Goal: Task Accomplishment & Management: Manage account settings

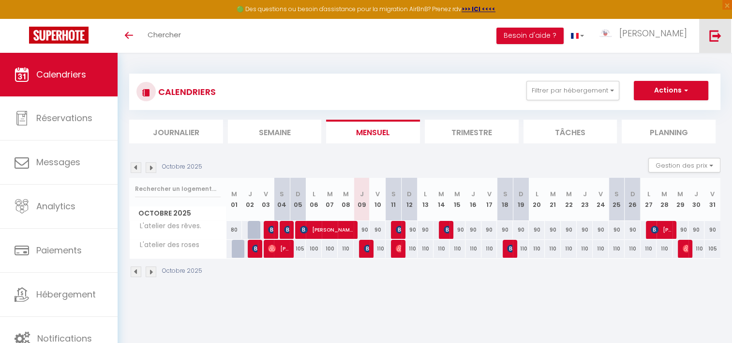
click at [718, 37] on img at bounding box center [715, 36] width 12 height 12
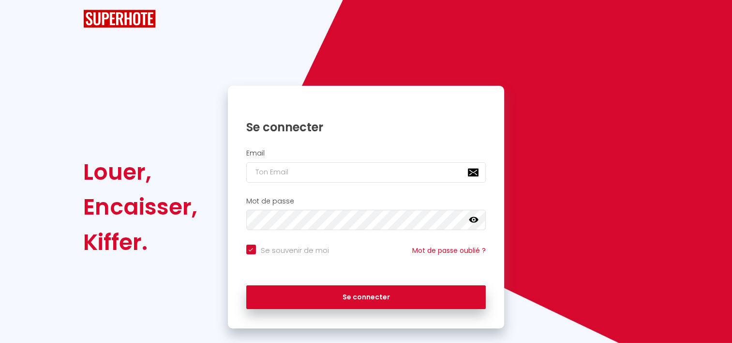
checkbox input "true"
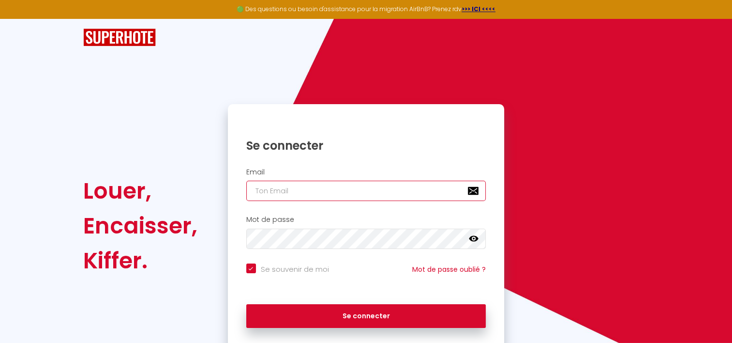
type input "[EMAIL_ADDRESS][DOMAIN_NAME]"
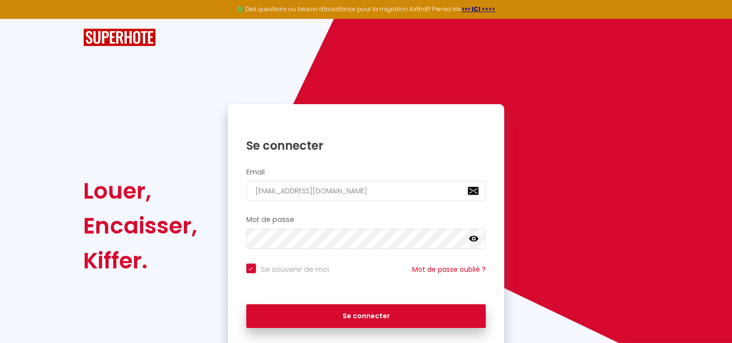
checkbox input "true"
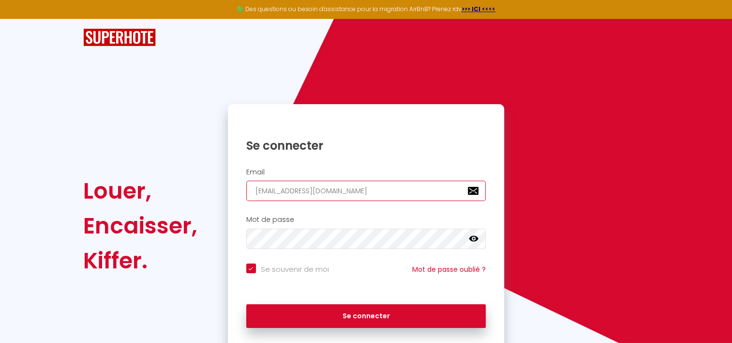
drag, startPoint x: 382, startPoint y: 186, endPoint x: 172, endPoint y: 186, distance: 209.5
click at [172, 186] on div "Louer, Encaisser, Kiffer. Se connecter Email [EMAIL_ADDRESS][DOMAIN_NAME] Mot d…" at bounding box center [365, 225] width 579 height 243
type input "a"
checkbox input "true"
type input "an"
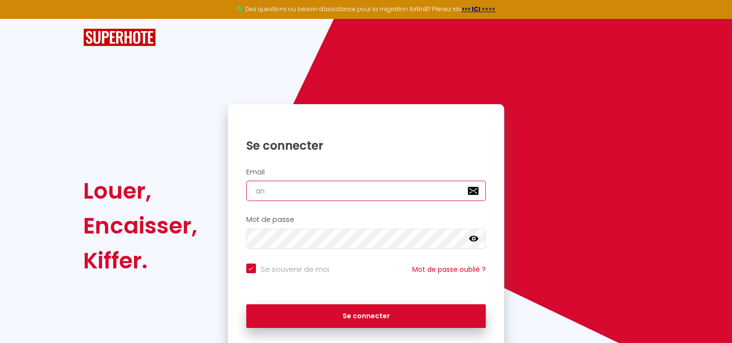
checkbox input "true"
type input "ann"
checkbox input "true"
type input "[PERSON_NAME]"
checkbox input "true"
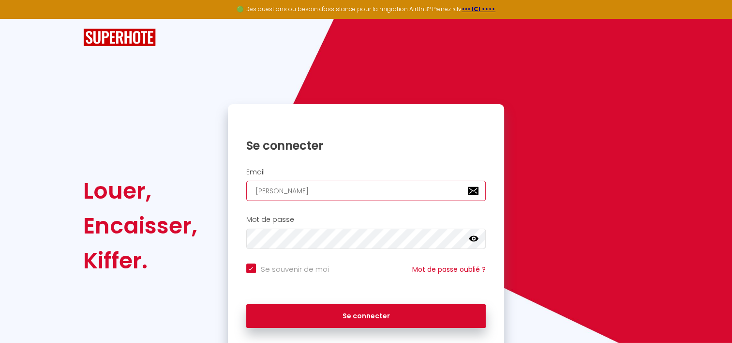
type input "anneu"
checkbox input "true"
type input "anneuh"
checkbox input "true"
type input "anneuh5"
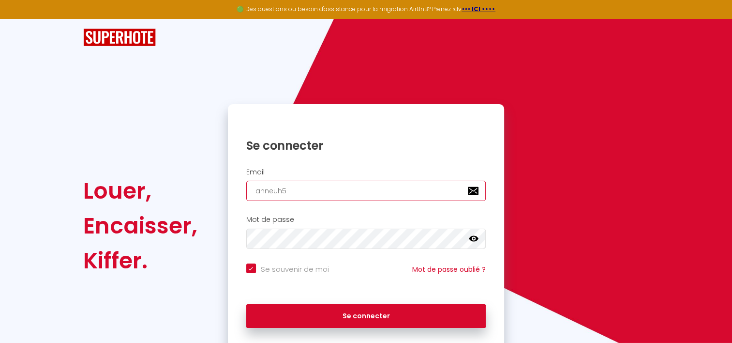
checkbox input "true"
type input "anneuh54"
checkbox input "true"
type input "anneuh54@"
checkbox input "true"
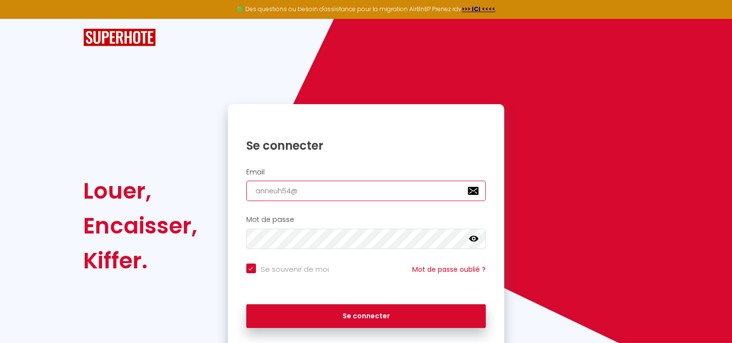
type input "anneuh54@h"
checkbox input "true"
type input "anneuh54@ho"
checkbox input "true"
type input "anneuh54@hot"
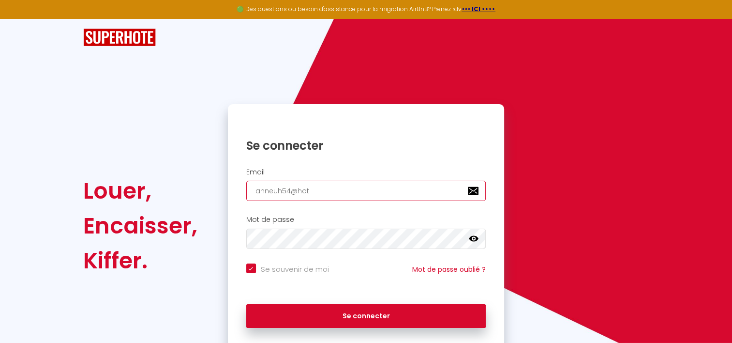
checkbox input "true"
type input "anneuh54@hotm"
checkbox input "true"
type input "anneuh54@hotma"
checkbox input "true"
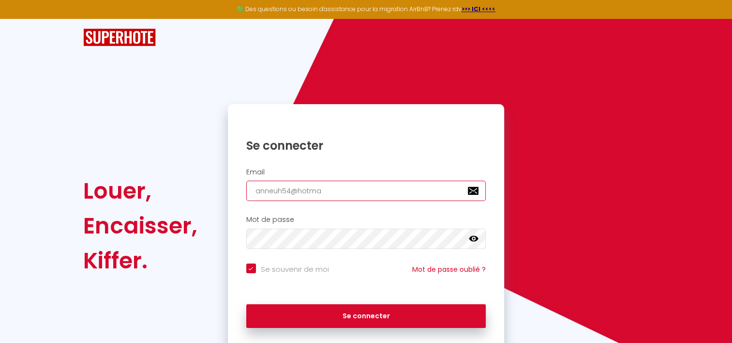
type input "anneuh54@hotmal"
checkbox input "true"
type input "anneuh54@hotma"
checkbox input "true"
type input "anneuh54@hotmai"
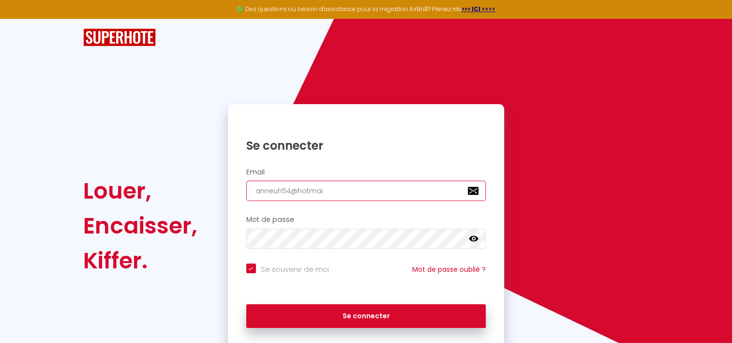
checkbox input "true"
type input "[EMAIL_ADDRESS]"
checkbox input "true"
type input "[EMAIL_ADDRESS]."
checkbox input "true"
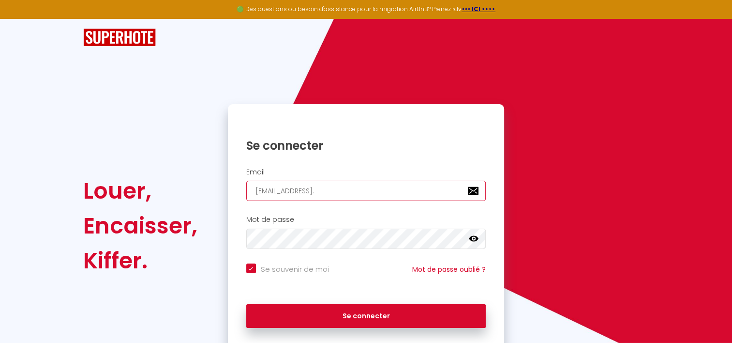
type input "anneuh54@hotmail.f"
checkbox input "true"
type input "[EMAIL_ADDRESS][DOMAIN_NAME]"
checkbox input "true"
type input "[EMAIL_ADDRESS][DOMAIN_NAME]"
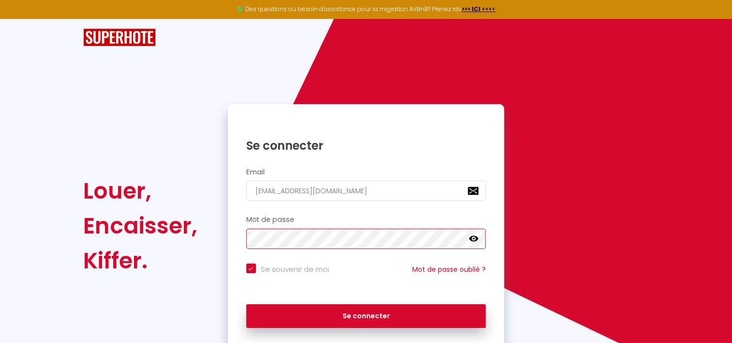
drag, startPoint x: 297, startPoint y: 248, endPoint x: 194, endPoint y: 242, distance: 102.7
click at [216, 243] on div "Louer, Encaisser, Kiffer. Se connecter Email [EMAIL_ADDRESS][DOMAIN_NAME] Mot d…" at bounding box center [365, 225] width 579 height 243
drag, startPoint x: 474, startPoint y: 236, endPoint x: 470, endPoint y: 238, distance: 5.0
click at [474, 236] on icon at bounding box center [474, 239] width 10 height 6
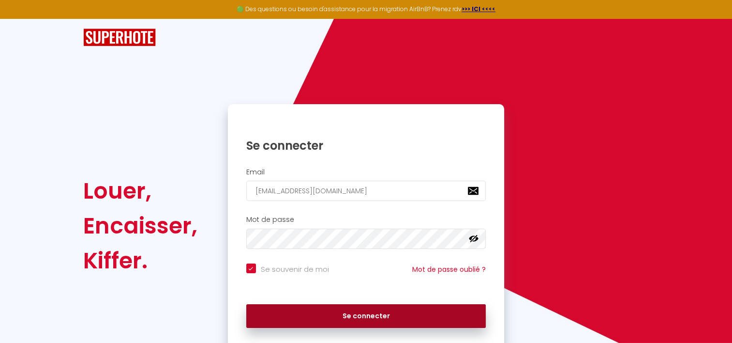
click at [348, 310] on button "Se connecter" at bounding box center [366, 316] width 240 height 24
checkbox input "true"
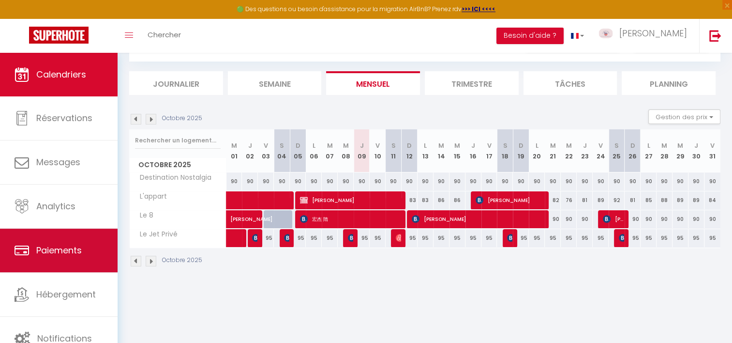
scroll to position [52, 0]
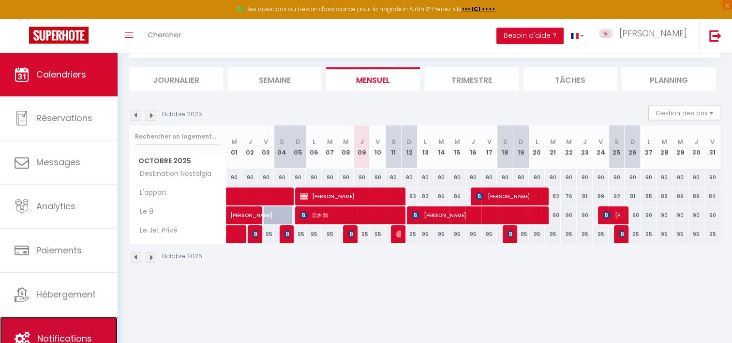
click at [45, 327] on link "Notifications" at bounding box center [59, 338] width 118 height 44
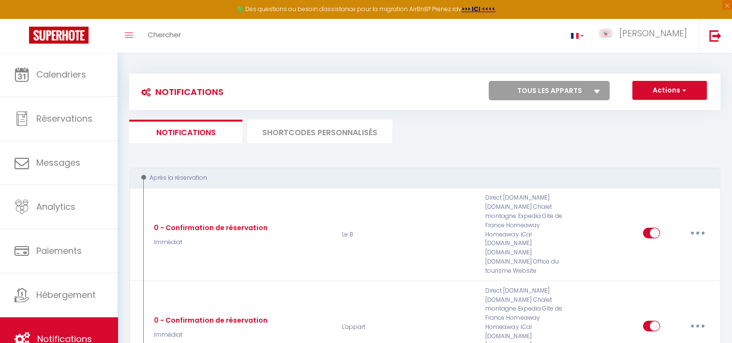
click at [533, 90] on select "Tous les apparts L'appart Le Jet Privé Destination Nostalgia Le 8" at bounding box center [549, 90] width 121 height 19
select select "46625"
click at [489, 81] on select "Tous les apparts L'appart Le Jet Privé Destination Nostalgia Le 8" at bounding box center [549, 90] width 121 height 19
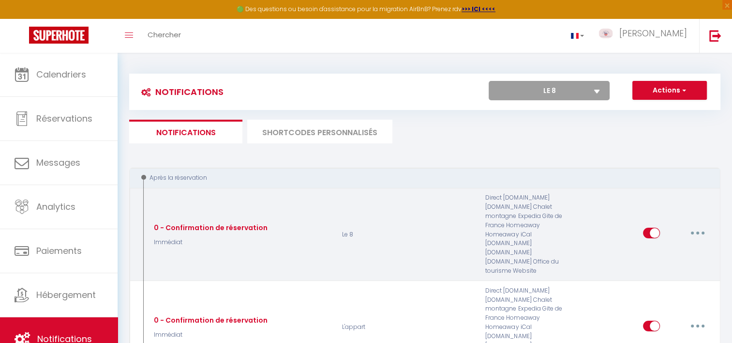
checkbox input "false"
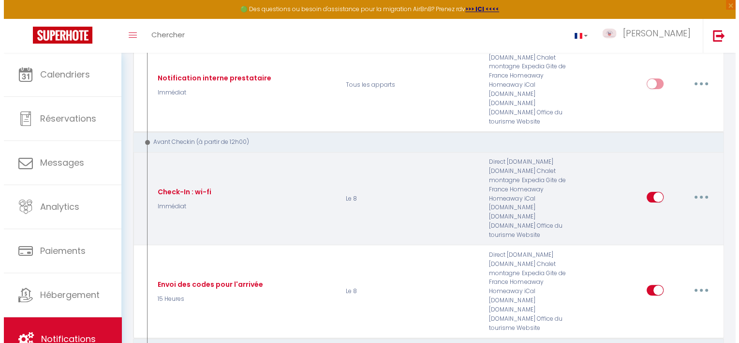
scroll to position [290, 0]
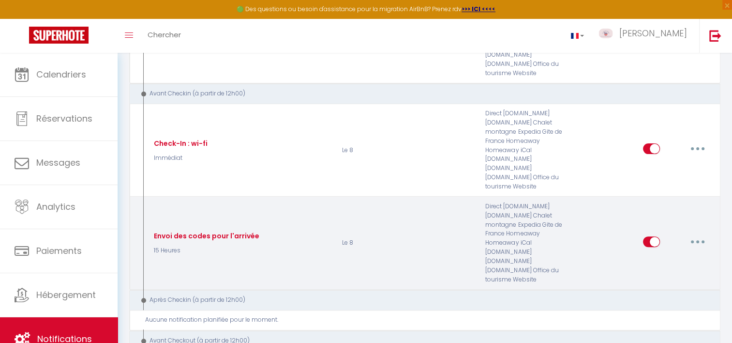
click at [698, 234] on button "button" at bounding box center [697, 241] width 27 height 15
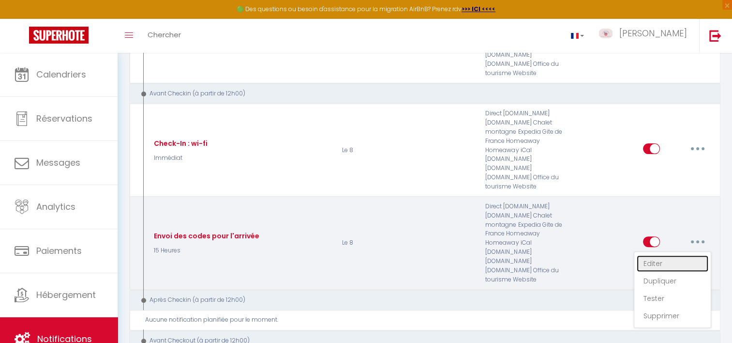
click at [656, 255] on link "Editer" at bounding box center [673, 263] width 72 height 16
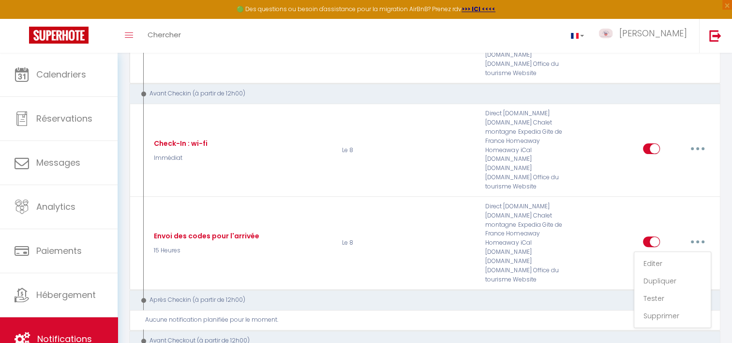
type input "Envoi des codes pour l'arrivée"
select select "15 Heures"
select select "if_booking_is_paid"
checkbox input "true"
checkbox input "false"
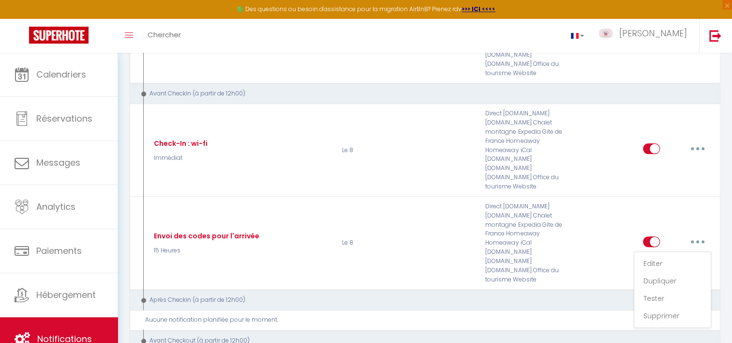
checkbox input "false"
radio input "true"
type input "Procédure pour l'arrivée à [GEOGRAPHIC_DATA]"
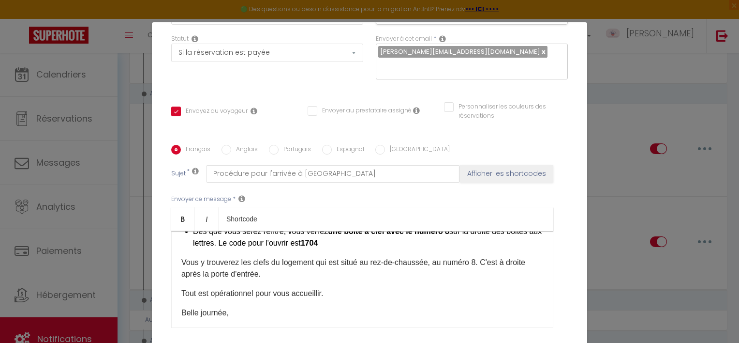
scroll to position [48, 0]
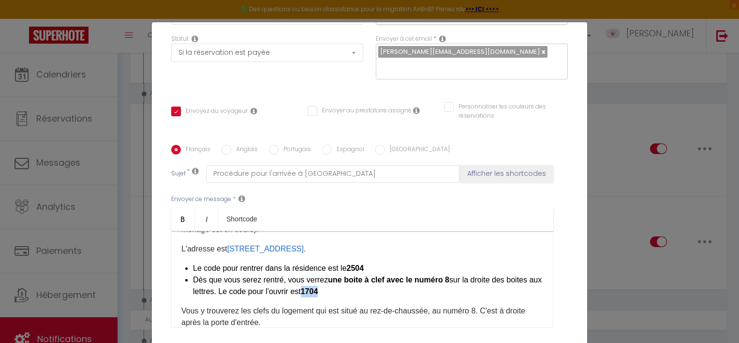
drag, startPoint x: 342, startPoint y: 277, endPoint x: 364, endPoint y: 271, distance: 22.5
click at [362, 274] on li "Dès que vous serez rentré, vous verrez une boite à clef avec le numéro 8 sur la…" at bounding box center [368, 285] width 350 height 23
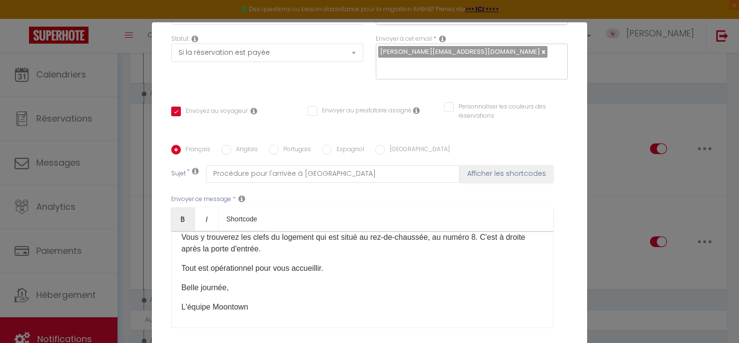
scroll to position [126, 0]
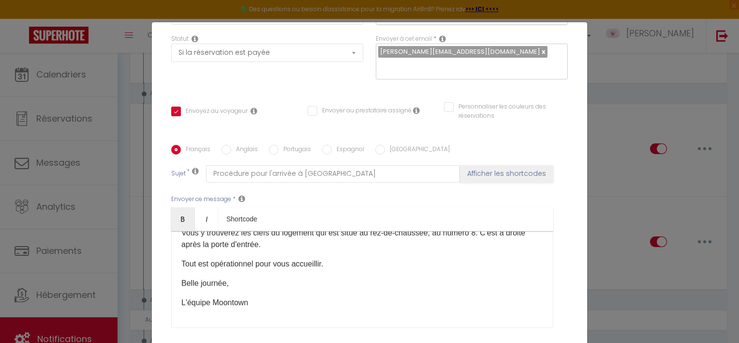
click at [222, 145] on input "Anglais" at bounding box center [227, 150] width 10 height 10
radio input "true"
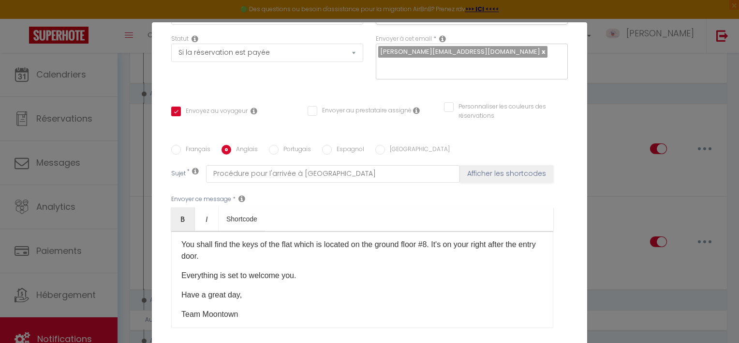
checkbox input "true"
checkbox input "false"
type input "Checkin procedure for your apartment"
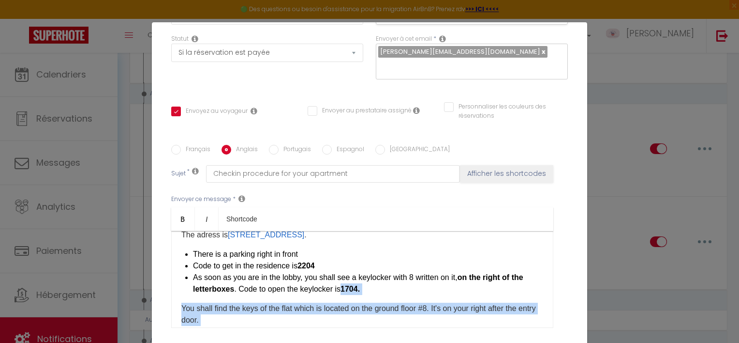
scroll to position [77, 0]
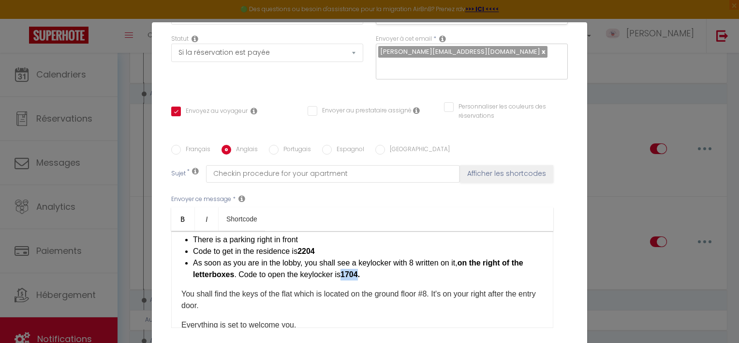
drag, startPoint x: 358, startPoint y: 305, endPoint x: 374, endPoint y: 261, distance: 46.7
click at [360, 270] on b "1704." at bounding box center [350, 274] width 19 height 8
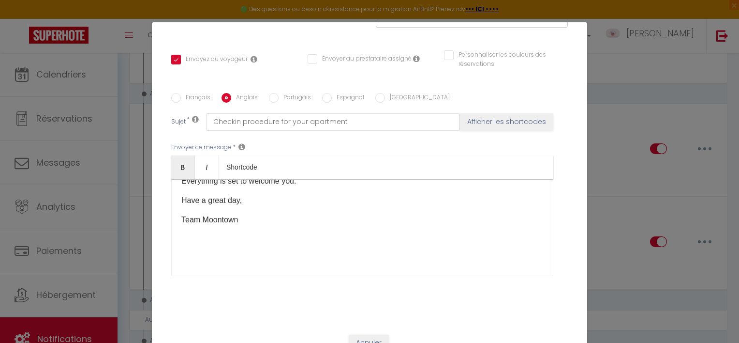
scroll to position [44, 0]
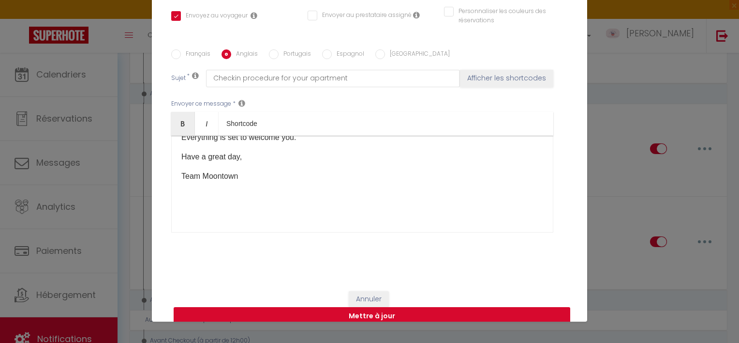
click at [375, 307] on button "Mettre à jour" at bounding box center [372, 316] width 397 height 18
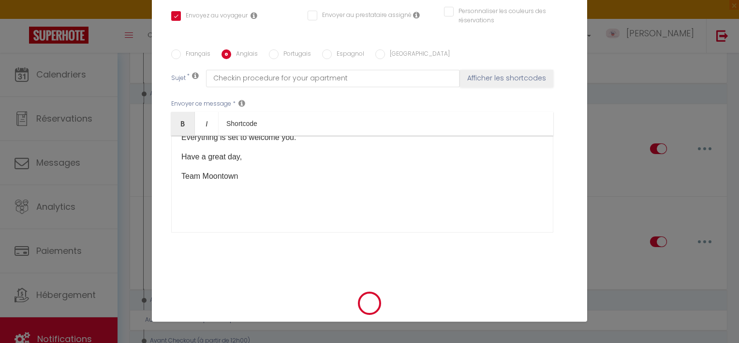
checkbox input "true"
checkbox input "false"
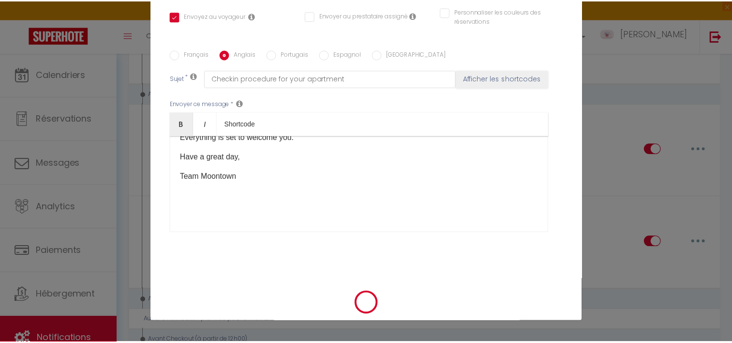
scroll to position [187, 0]
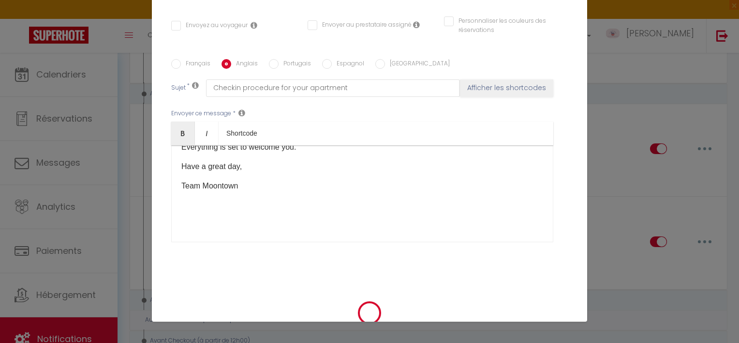
select select "1"
select select
checkbox input "false"
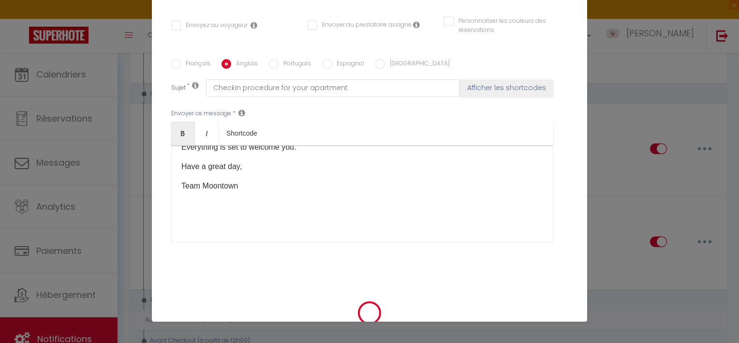
checkbox input "false"
radio input "false"
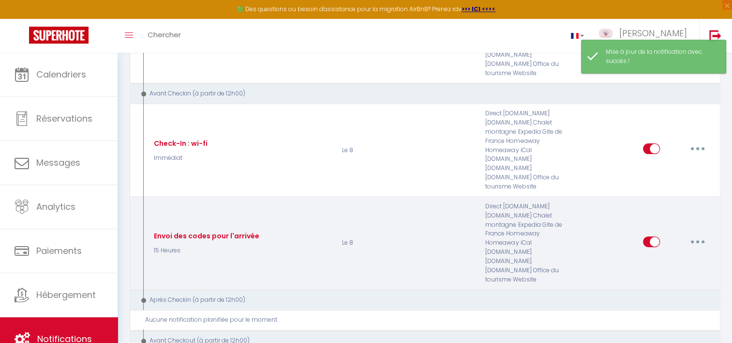
select select
checkbox input "false"
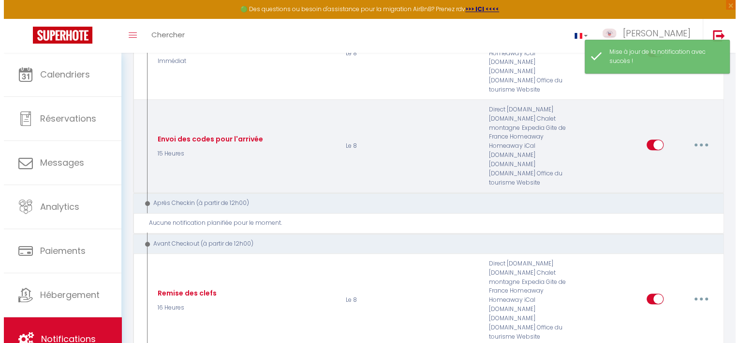
scroll to position [435, 0]
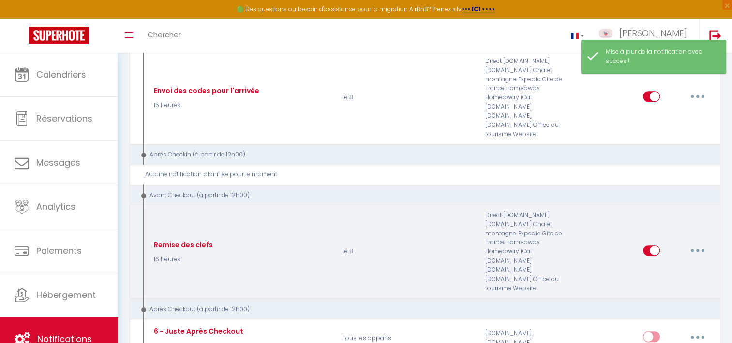
click at [699, 242] on button "button" at bounding box center [697, 249] width 27 height 15
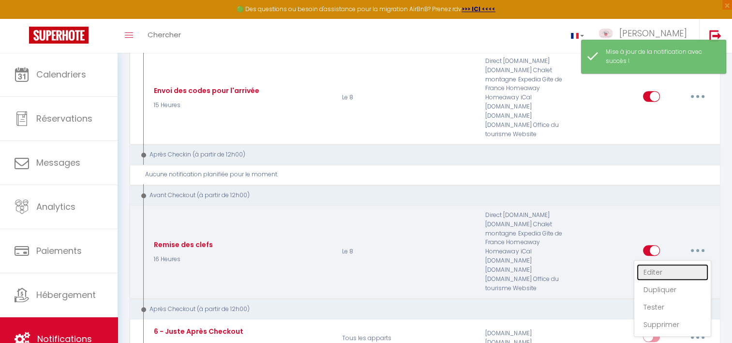
click at [653, 264] on link "Editer" at bounding box center [673, 272] width 72 height 16
type input "Remise des clefs"
select select "4"
select select "16 Heures"
select select
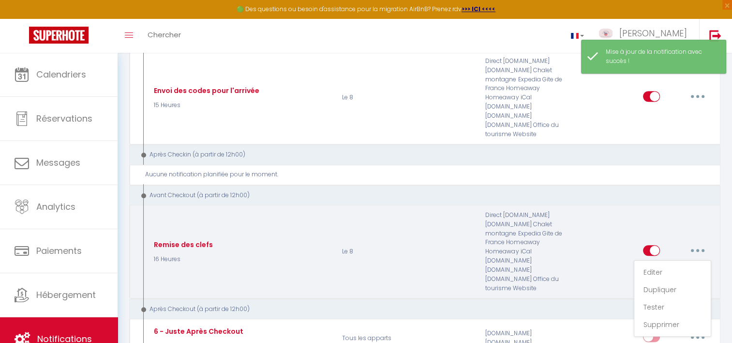
checkbox input "true"
checkbox input "false"
radio input "true"
type input "Remise des clefs et départ"
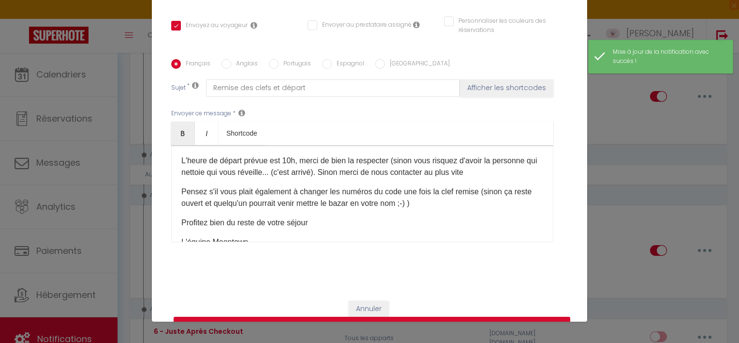
scroll to position [72, 0]
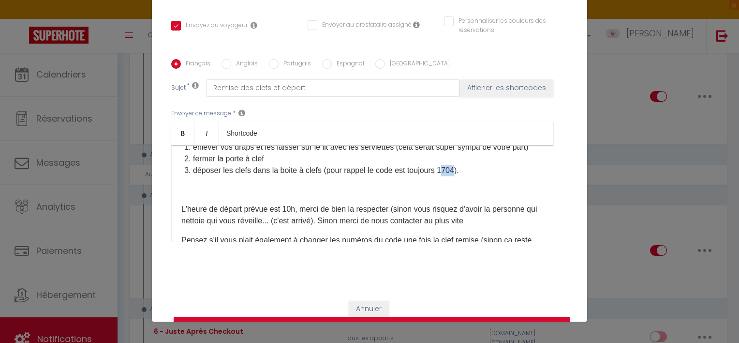
drag, startPoint x: 441, startPoint y: 178, endPoint x: 453, endPoint y: 178, distance: 11.6
click at [453, 176] on li "déposer les clefs dans la boite à clefs (pour rappel le code est toujours 1704​…" at bounding box center [368, 171] width 350 height 12
click at [225, 59] on input "Anglais" at bounding box center [227, 64] width 10 height 10
radio input "true"
checkbox input "true"
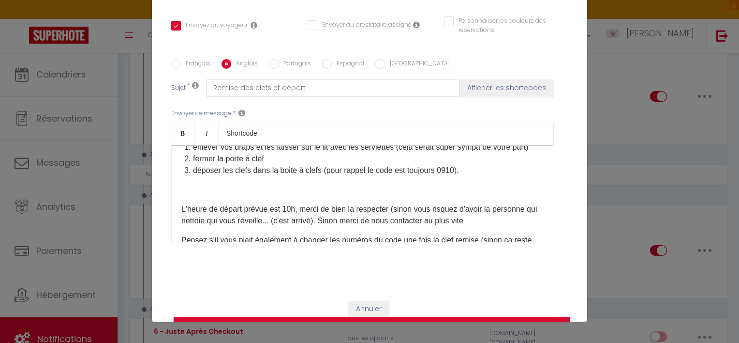
checkbox input "false"
type input "Check-out : leaving the keys"
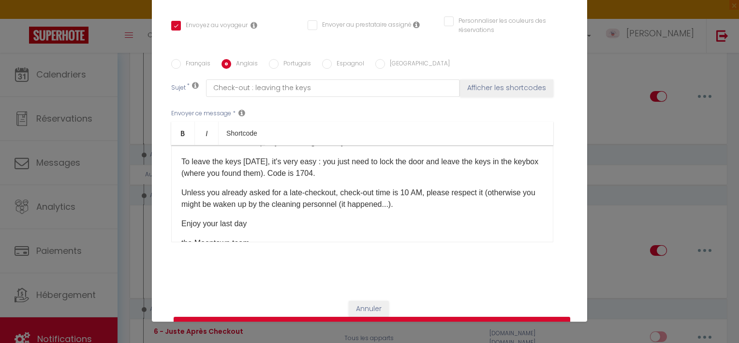
scroll to position [24, 0]
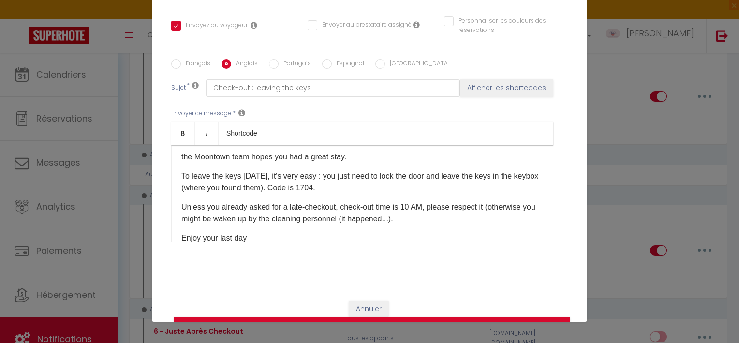
drag, startPoint x: 323, startPoint y: 173, endPoint x: 336, endPoint y: 175, distance: 13.2
click at [336, 175] on p "To leave the keys [DATE], it's very easy : you just need to lock the door and l…" at bounding box center [362, 181] width 362 height 23
click at [376, 316] on button "Mettre à jour" at bounding box center [372, 325] width 397 height 18
checkbox input "true"
checkbox input "false"
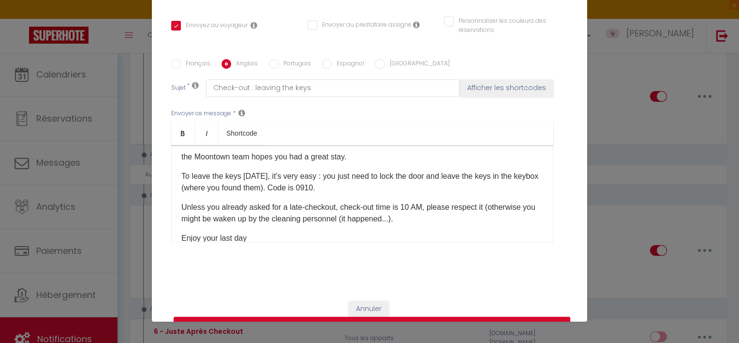
checkbox input "false"
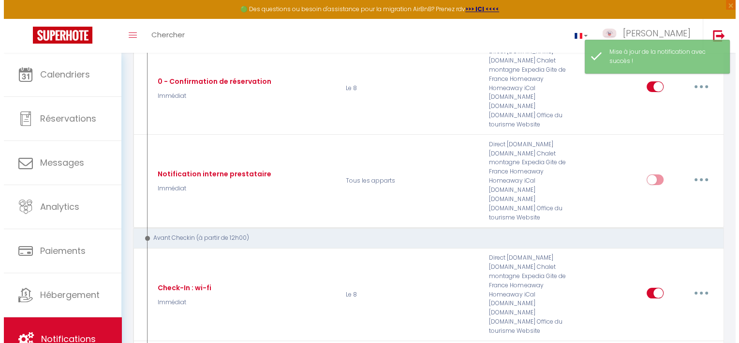
scroll to position [145, 0]
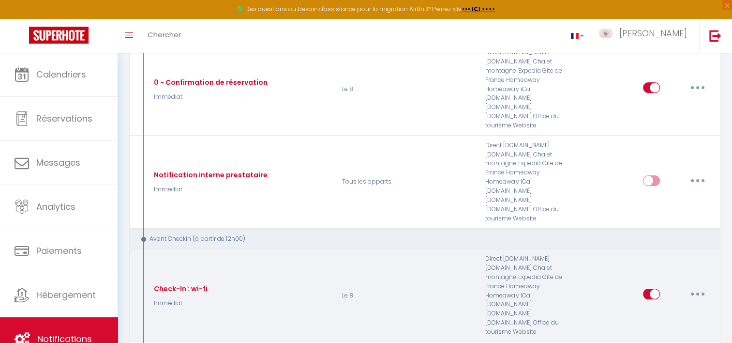
click at [694, 286] on button "button" at bounding box center [697, 293] width 27 height 15
click at [666, 308] on link "Editer" at bounding box center [673, 316] width 72 height 16
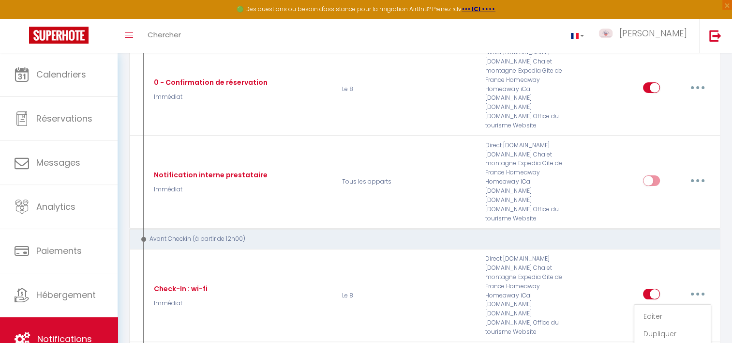
type input "Check-In : wi-fi"
select select "Immédiat"
select select
checkbox input "true"
checkbox input "false"
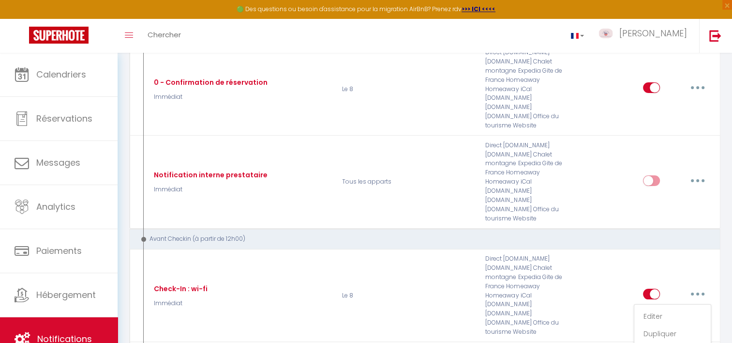
checkbox input "false"
radio input "true"
type input "Le Wifi dans le 8"
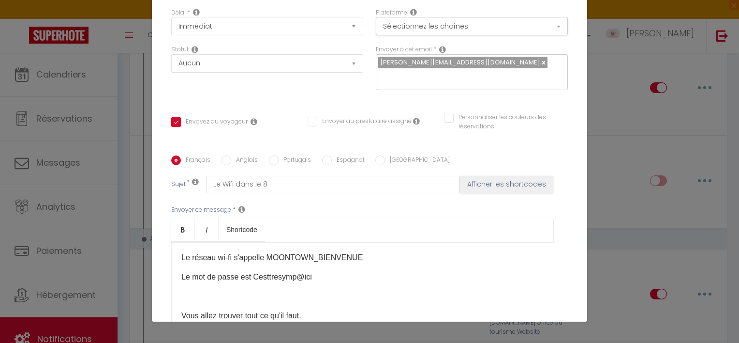
scroll to position [90, 0]
click at [325, 291] on p at bounding box center [362, 297] width 362 height 12
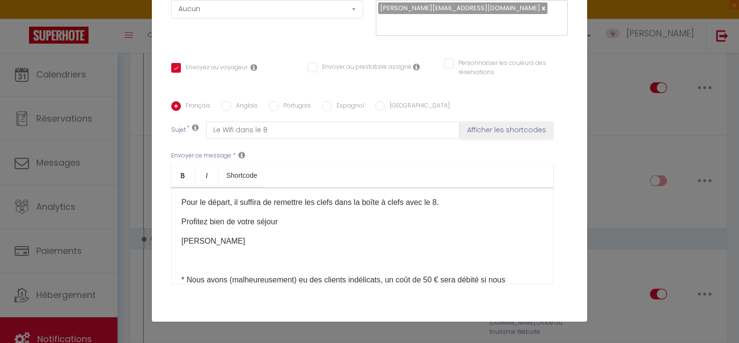
scroll to position [145, 0]
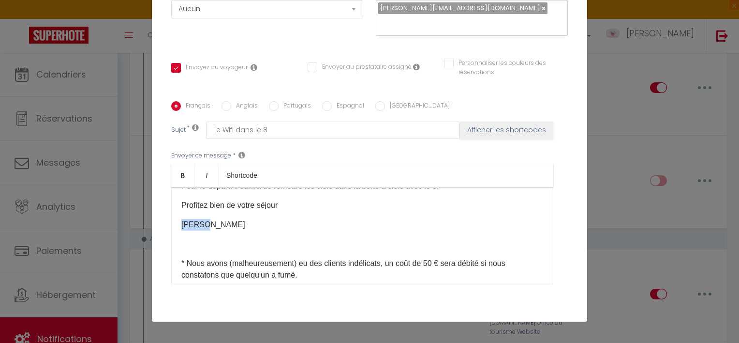
drag, startPoint x: 213, startPoint y: 213, endPoint x: 152, endPoint y: 205, distance: 61.5
click at [158, 208] on div "Titre * Check-In : wi-fi Pour cet hébergement Sélectionner les hébergements Tou…" at bounding box center [369, 101] width 435 height 463
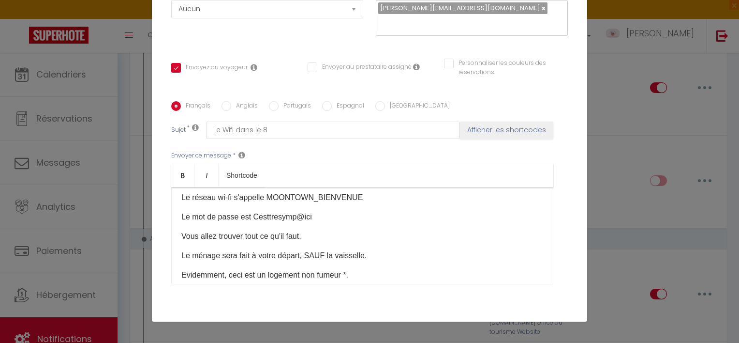
scroll to position [0, 0]
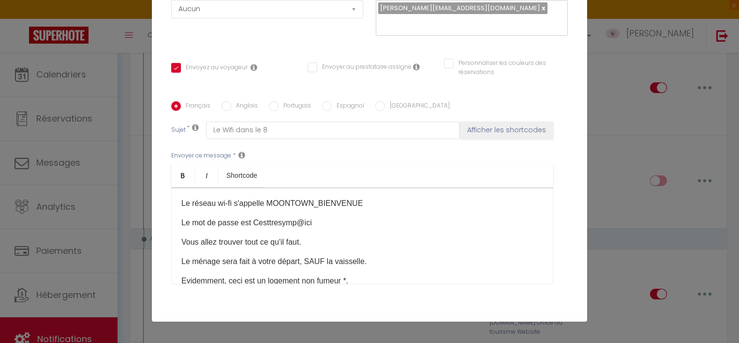
click at [225, 101] on input "Anglais" at bounding box center [227, 106] width 10 height 10
radio input "true"
checkbox input "true"
checkbox input "false"
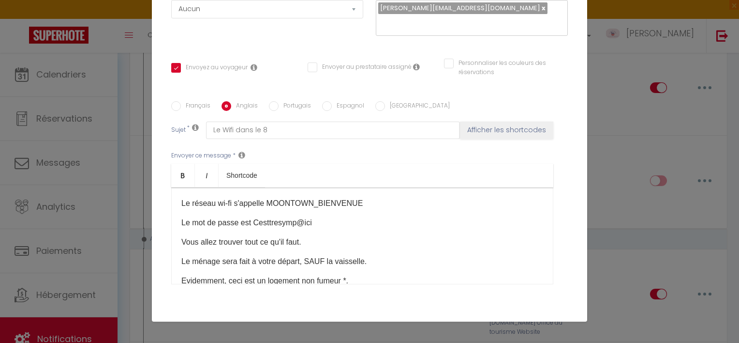
type input "Wifi"
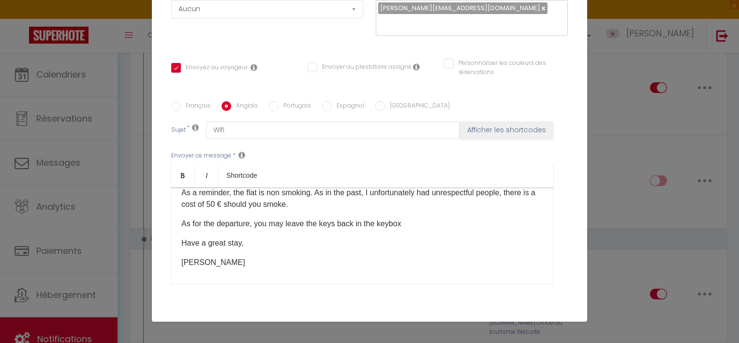
scroll to position [134, 0]
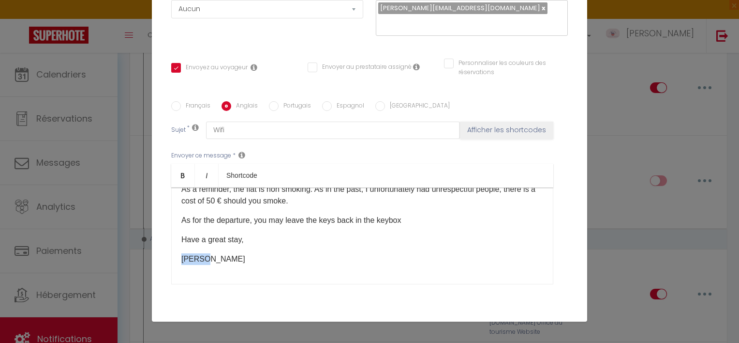
drag, startPoint x: 196, startPoint y: 249, endPoint x: 162, endPoint y: 251, distance: 33.9
click at [163, 252] on div "Titre * Check-In : wi-fi Pour cet hébergement Sélectionner les hébergements Tou…" at bounding box center [369, 101] width 435 height 463
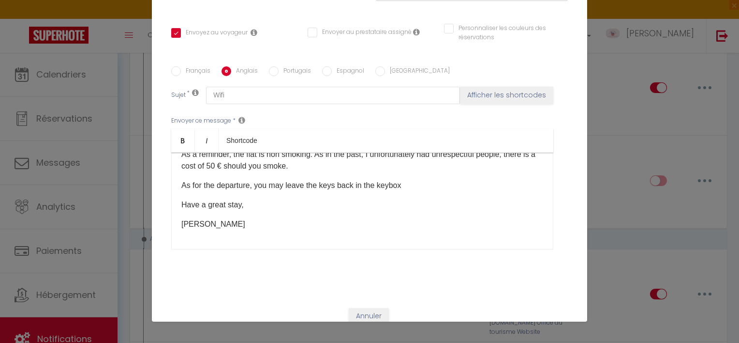
scroll to position [197, 0]
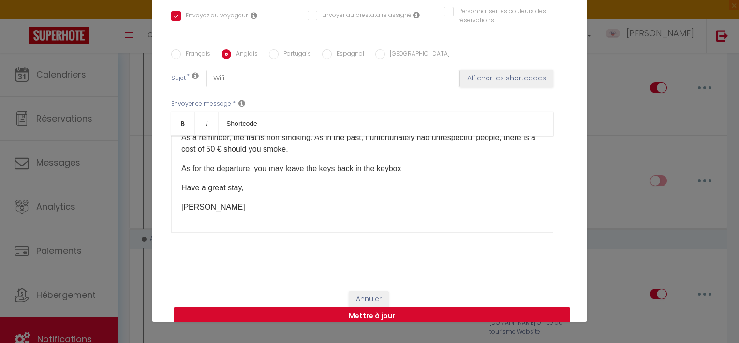
click at [404, 307] on button "Mettre à jour" at bounding box center [372, 316] width 397 height 18
checkbox input "true"
checkbox input "false"
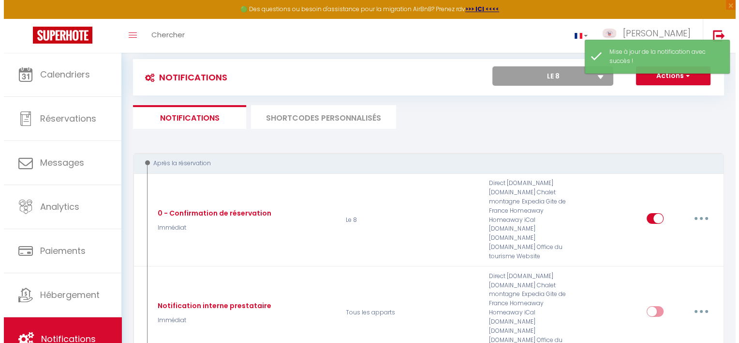
scroll to position [0, 0]
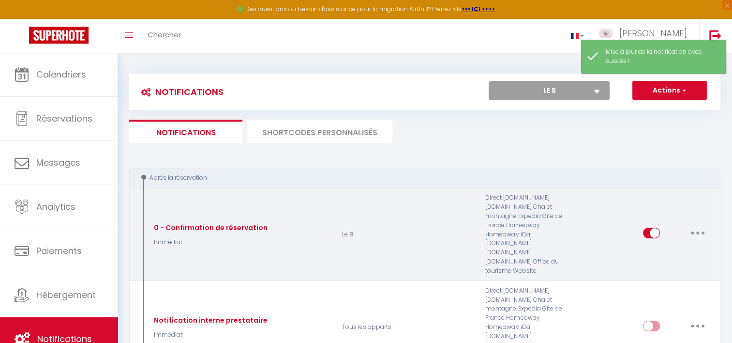
click at [702, 225] on button "button" at bounding box center [697, 232] width 27 height 15
click at [660, 249] on link "Editer" at bounding box center [673, 255] width 72 height 16
type input "0 - Confirmation de réservation"
select select "Immédiat"
select select "if_booking_is_paid"
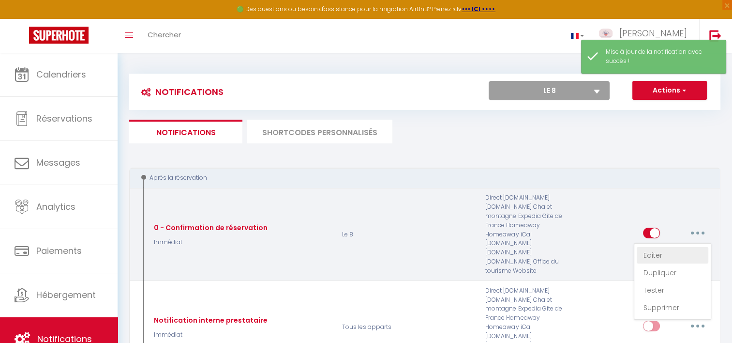
checkbox input "true"
checkbox input "false"
radio input "true"
type input "Merci 🙏 pour votre réservation - [BOOKING:ID] - [GUEST:FIRST_NAME] [GUEST:LAST_…"
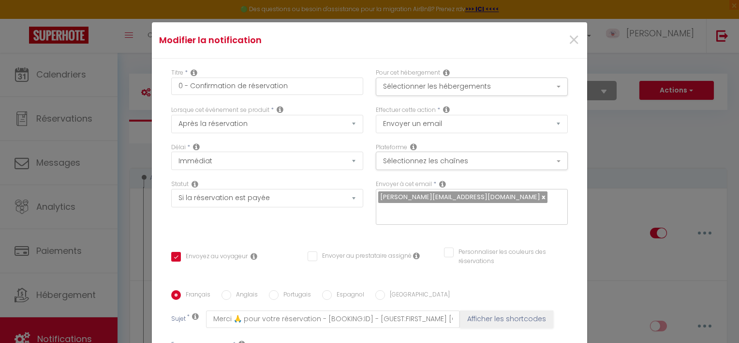
click at [654, 153] on div "Modifier la notification × Titre * 0 - Confirmation de réservation Pour cet héb…" at bounding box center [369, 171] width 739 height 343
click at [632, 188] on div "Modifier la notification × Titre * 0 - Confirmation de réservation Pour cet héb…" at bounding box center [369, 171] width 739 height 343
click at [619, 202] on div "Modifier la notification × Titre * 0 - Confirmation de réservation Pour cet héb…" at bounding box center [369, 171] width 739 height 343
click at [568, 39] on span "×" at bounding box center [574, 40] width 12 height 29
